Goal: Task Accomplishment & Management: Use online tool/utility

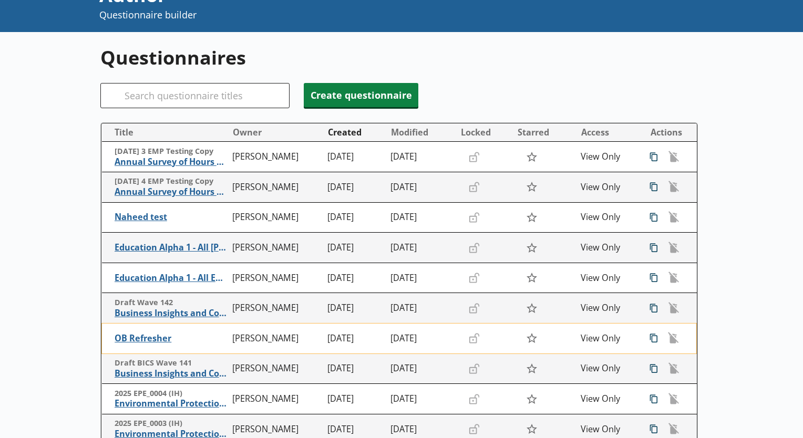
scroll to position [105, 0]
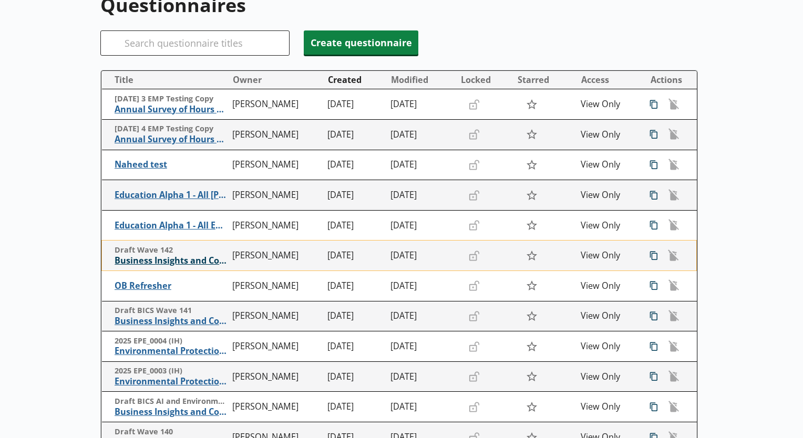
click at [178, 262] on span "Business Insights and Conditions Survey (BICS)" at bounding box center [171, 260] width 113 height 11
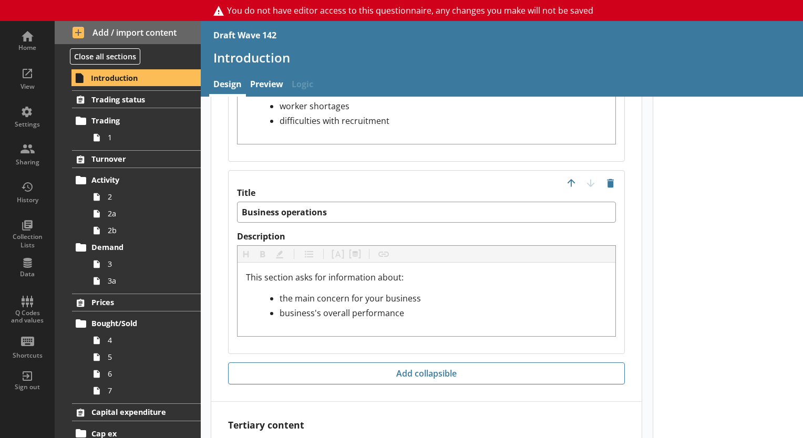
scroll to position [2495, 0]
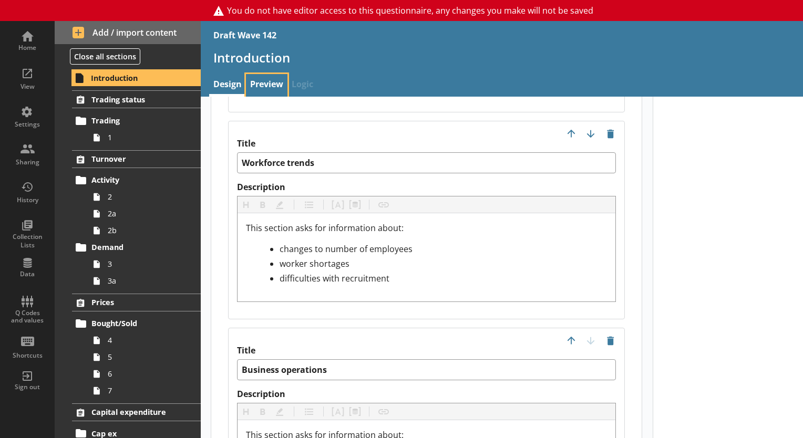
click at [269, 84] on link "Preview" at bounding box center [267, 85] width 42 height 23
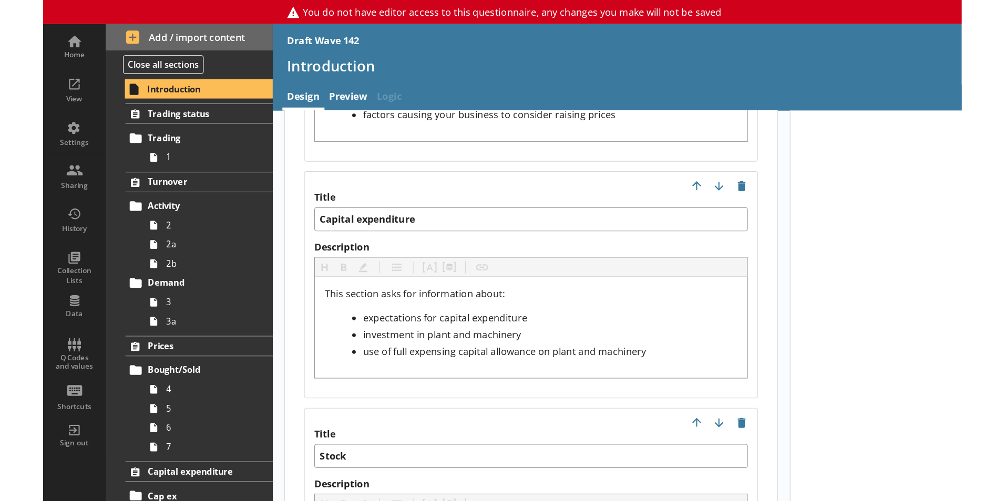
scroll to position [1682, 0]
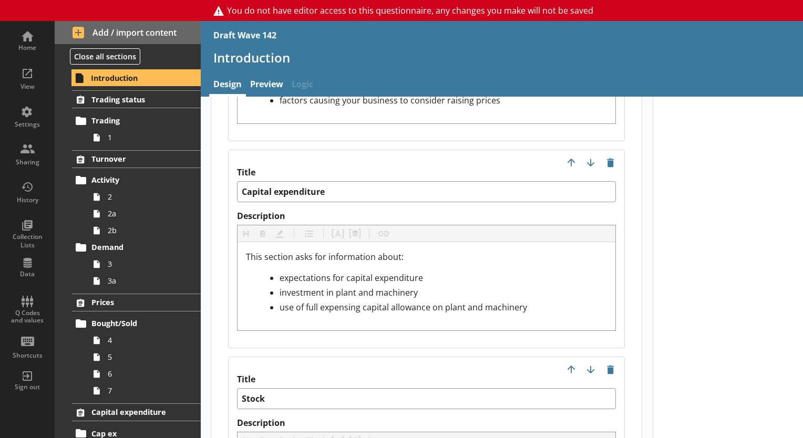
type textarea "x"
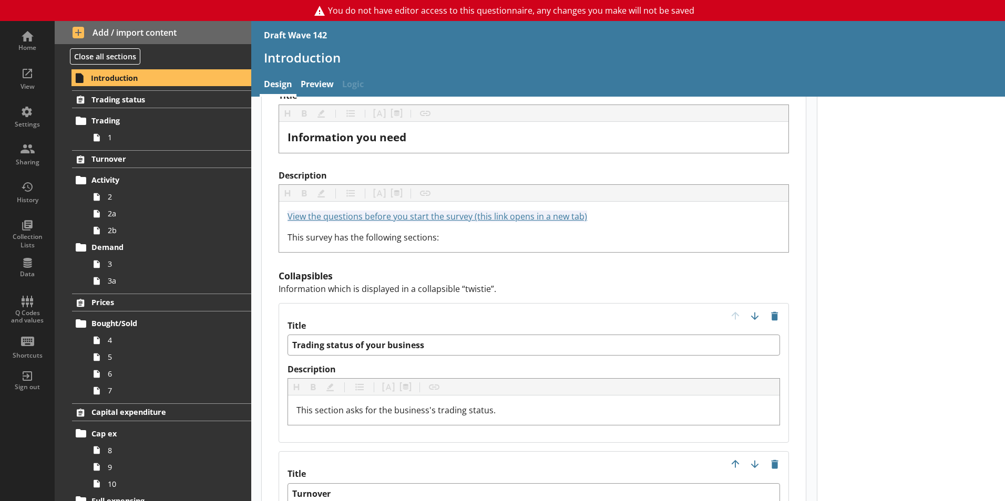
scroll to position [684, 0]
